Goal: Information Seeking & Learning: Learn about a topic

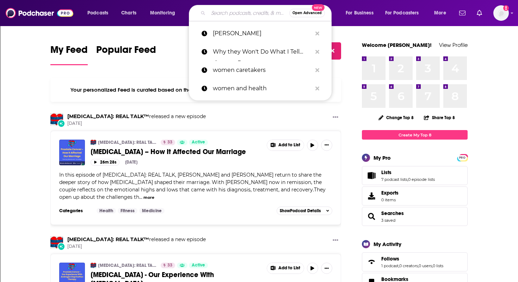
click at [237, 17] on input "Search podcasts, credits, & more..." at bounding box center [248, 12] width 81 height 11
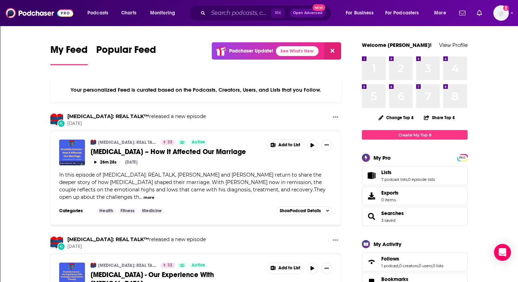
click at [209, 19] on div "⌘ K Open Advanced New" at bounding box center [260, 13] width 143 height 16
click at [213, 15] on input "Search podcasts, credits, & more..." at bounding box center [239, 12] width 63 height 11
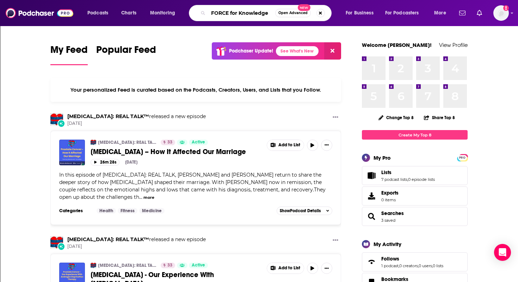
type input "FORCE for Knowledge"
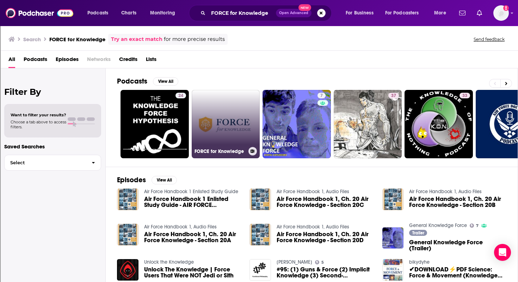
click at [201, 126] on link "FORCE for Knowledge" at bounding box center [226, 124] width 68 height 68
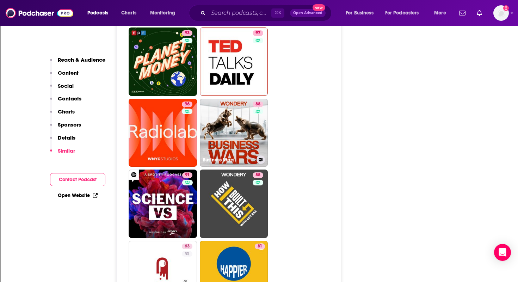
scroll to position [1002, 0]
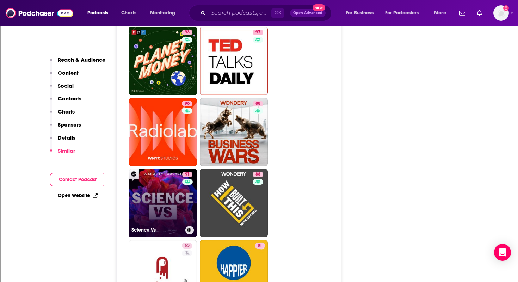
click at [171, 197] on link "91 Science Vs" at bounding box center [163, 203] width 68 height 68
type input "https://www.podchaser.com/podcasts/science-vs-12386"
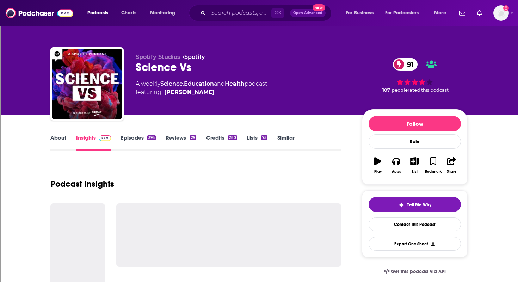
click at [61, 138] on link "About" at bounding box center [58, 142] width 16 height 16
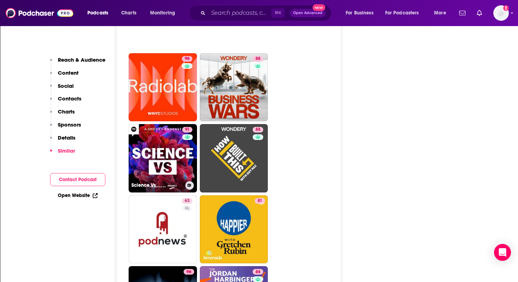
scroll to position [1049, 0]
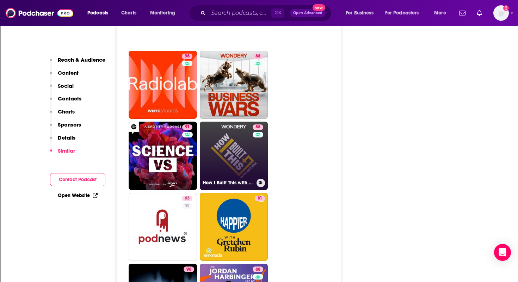
click at [226, 162] on link "88 How I Built This with Guy Raz" at bounding box center [234, 155] width 68 height 68
type input "https://www.podchaser.com/podcasts/how-i-built-this-with-guy-raz-216369"
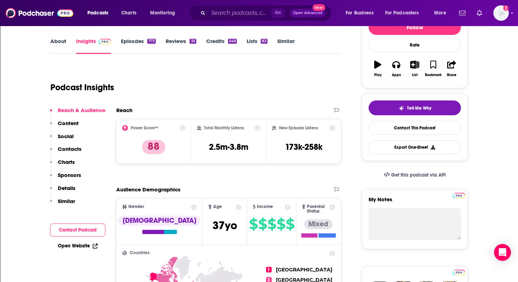
scroll to position [97, 0]
click at [59, 39] on link "About" at bounding box center [58, 45] width 16 height 16
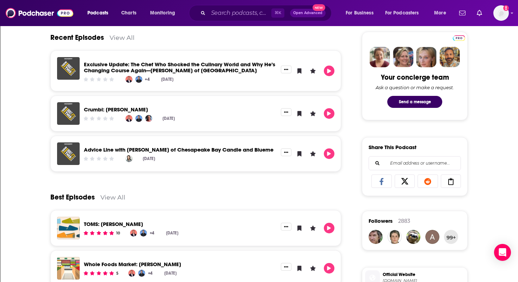
scroll to position [333, 0]
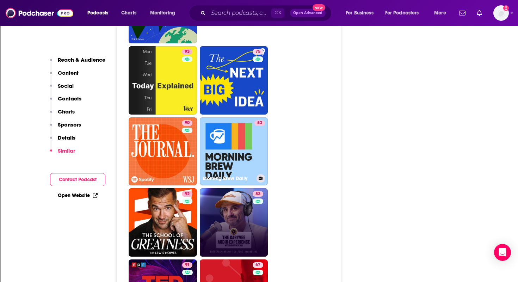
scroll to position [1371, 0]
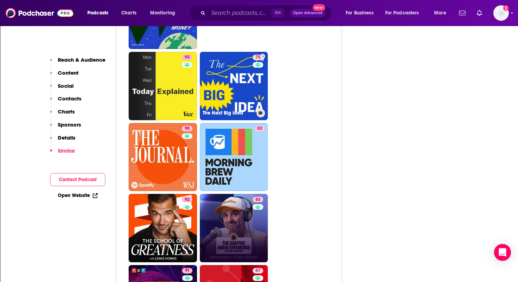
click at [229, 70] on link "75 The Next Big Idea" at bounding box center [234, 86] width 68 height 68
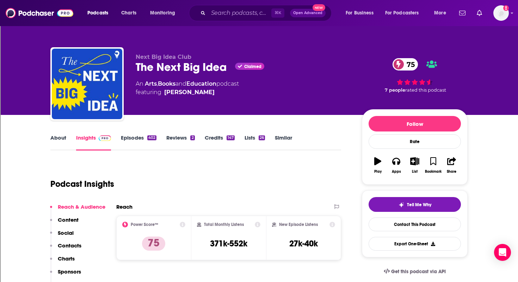
type input "https://www.podchaser.com/podcasts/force-for-knowledge-5509153"
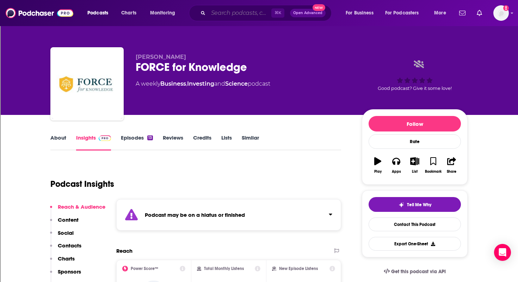
click at [223, 14] on input "Search podcasts, credits, & more..." at bounding box center [239, 12] width 63 height 11
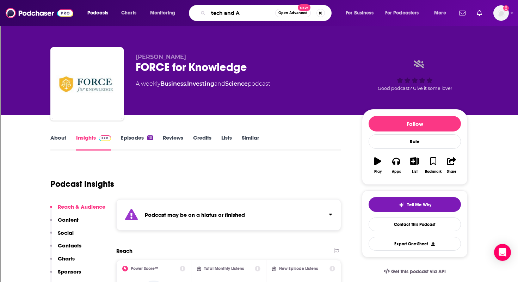
type input "tech and AI"
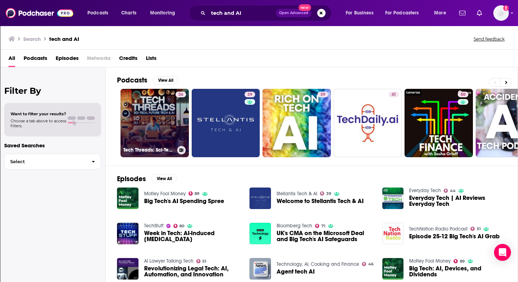
click at [163, 117] on link "36 Tech Threads: Sci-Tech, Future Tech & AI" at bounding box center [154, 123] width 68 height 68
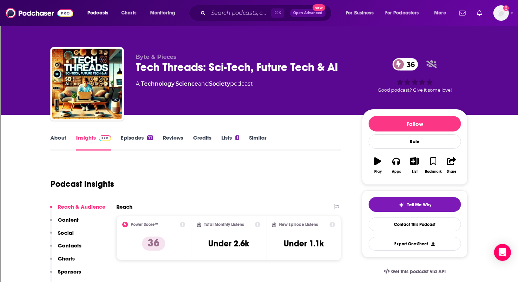
click at [57, 137] on link "About" at bounding box center [58, 142] width 16 height 16
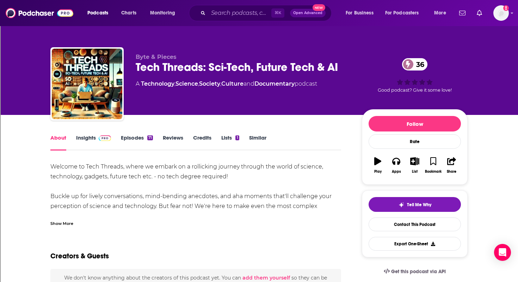
click at [131, 138] on link "Episodes 71" at bounding box center [137, 142] width 32 height 16
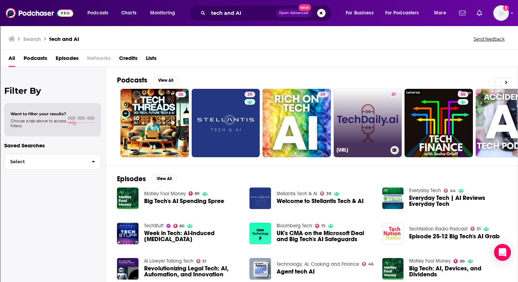
click at [359, 142] on link "41 TechDaily.ai" at bounding box center [367, 123] width 68 height 68
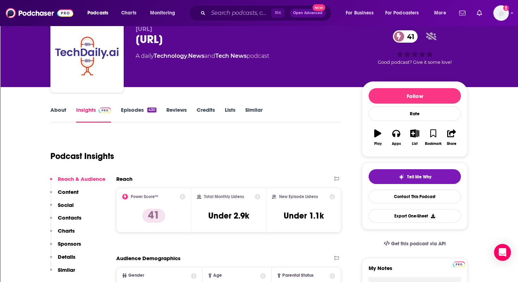
scroll to position [33, 0]
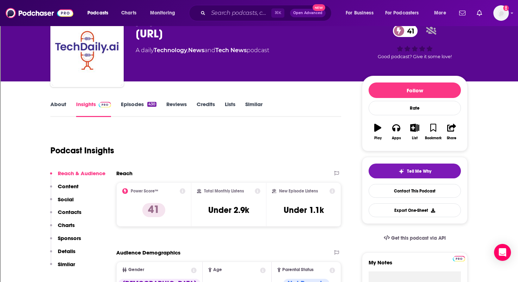
click at [56, 103] on link "About" at bounding box center [58, 109] width 16 height 16
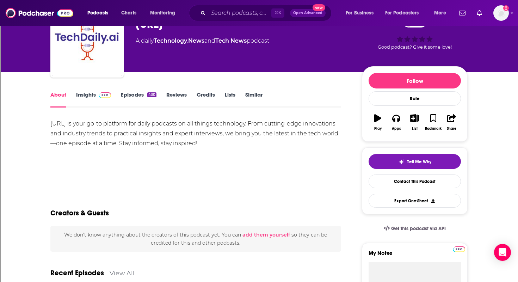
scroll to position [42, 0]
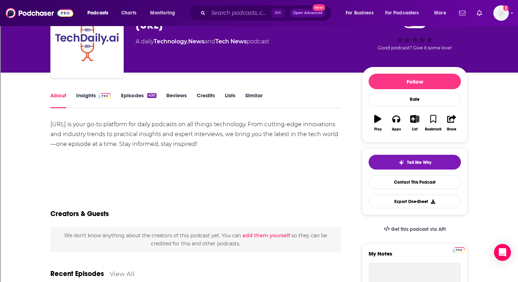
click at [133, 96] on link "Episodes 430" at bounding box center [139, 100] width 36 height 16
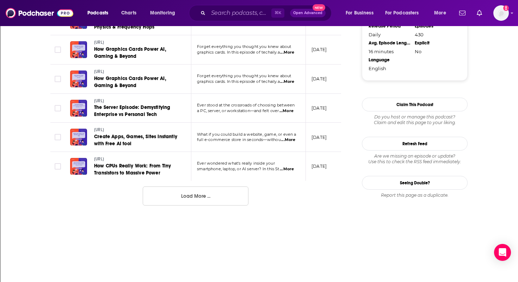
scroll to position [751, 0]
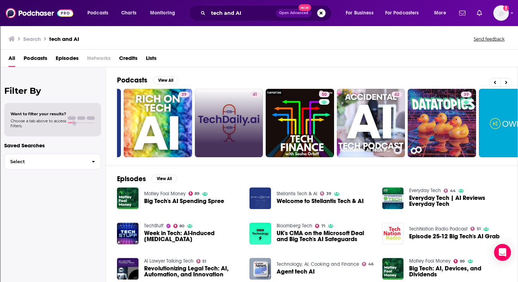
scroll to position [0, 140]
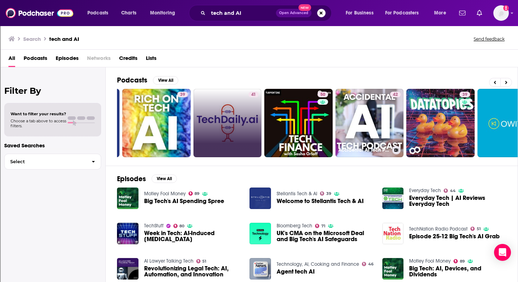
click at [353, 142] on link "42 Accidental AI Tech Podcast" at bounding box center [369, 123] width 68 height 68
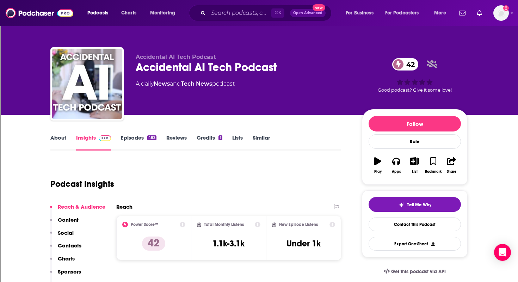
click at [57, 137] on link "About" at bounding box center [58, 142] width 16 height 16
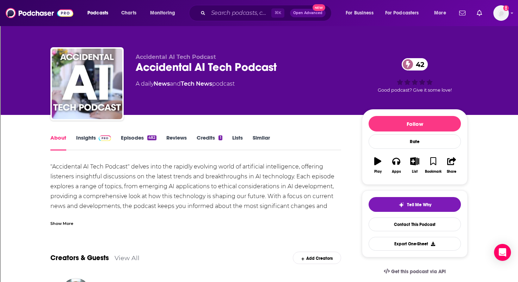
click at [136, 138] on link "Episodes 482" at bounding box center [139, 142] width 36 height 16
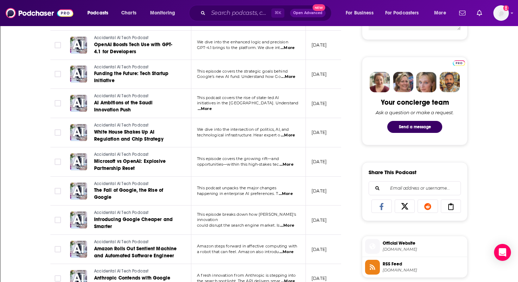
scroll to position [306, 0]
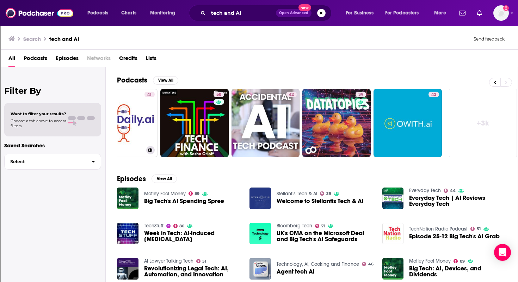
scroll to position [0, 246]
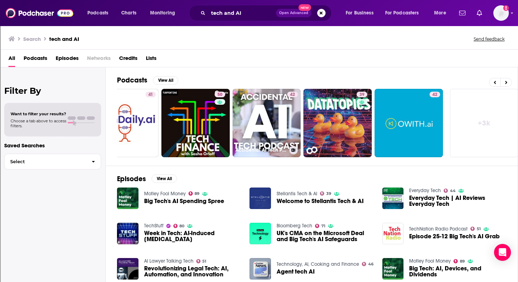
scroll to position [0, 246]
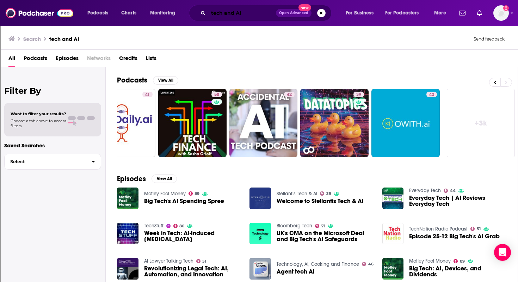
click at [241, 12] on input "tech and AI" at bounding box center [242, 12] width 68 height 11
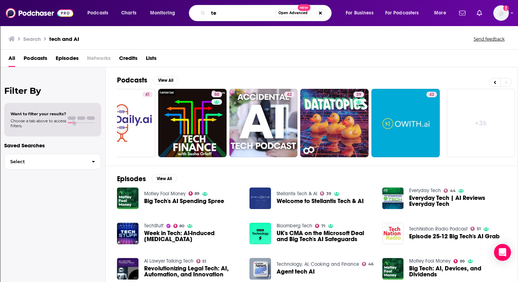
type input "t"
type input "med tech and AI"
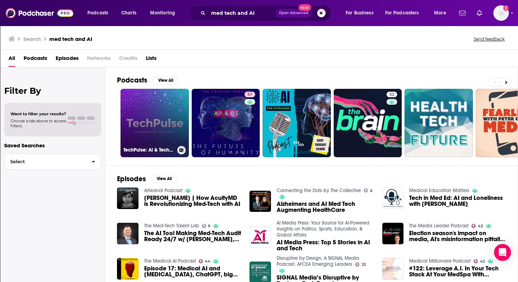
click at [167, 125] on link "TechPulse: AI & Technology for Small Business Owners | PulsePoint Media Atelier" at bounding box center [154, 123] width 68 height 68
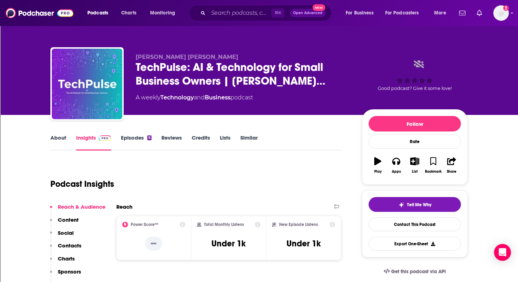
click at [59, 137] on link "About" at bounding box center [58, 142] width 16 height 16
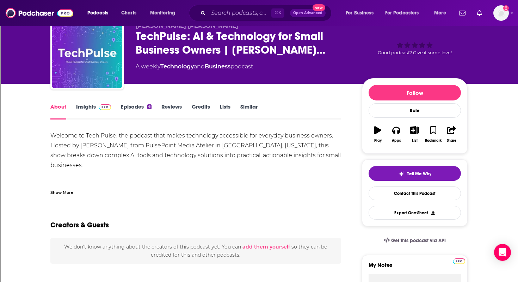
scroll to position [34, 0]
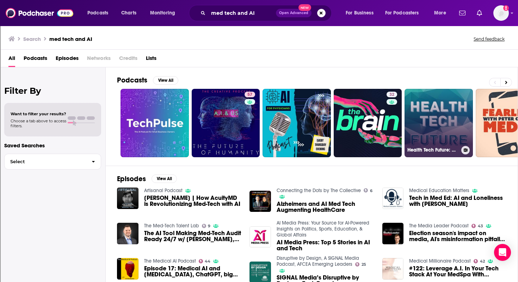
click at [442, 115] on link "Health Tech Future: Healthtech and Medicine Technology Podcast" at bounding box center [438, 123] width 68 height 68
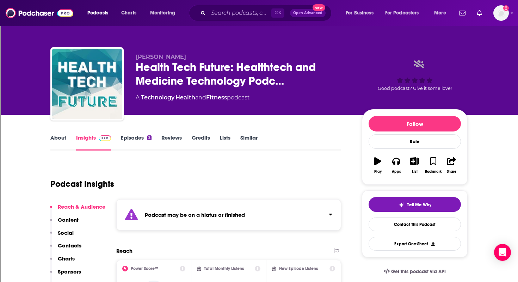
click at [60, 137] on link "About" at bounding box center [58, 142] width 16 height 16
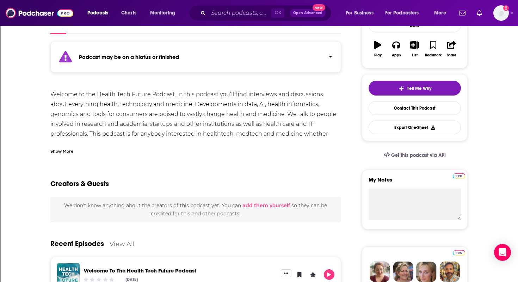
scroll to position [16, 0]
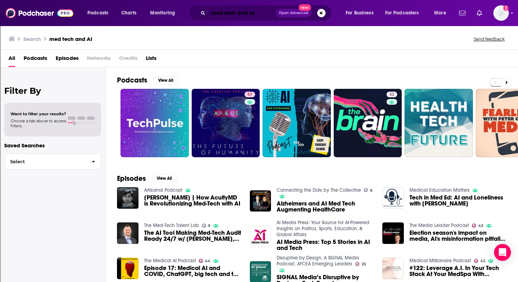
click at [260, 12] on input "med tech and AI" at bounding box center [242, 12] width 68 height 11
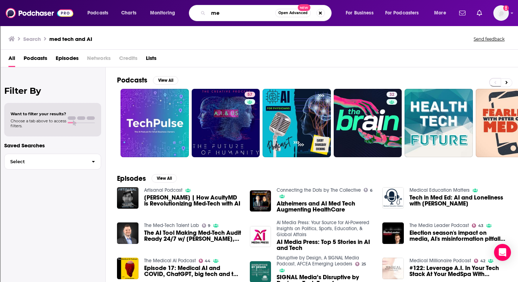
type input "m"
type input "The MedTech Talent Lab"
